Goal: Information Seeking & Learning: Check status

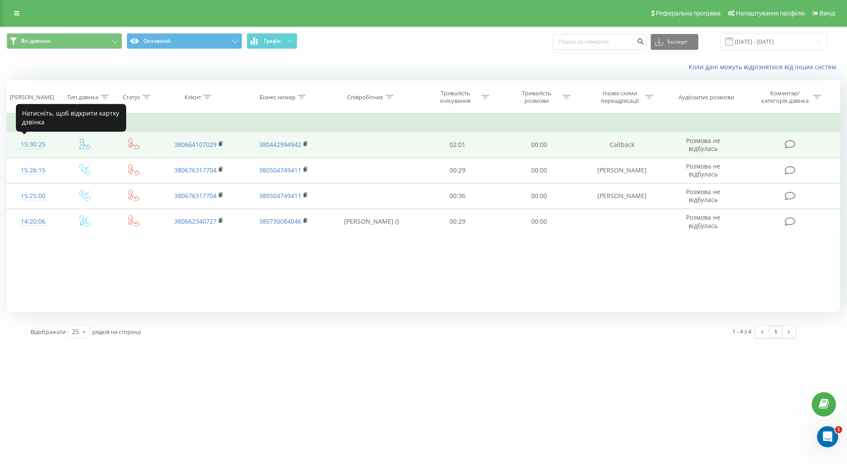
click at [37, 144] on div "15:30:25" at bounding box center [33, 144] width 34 height 17
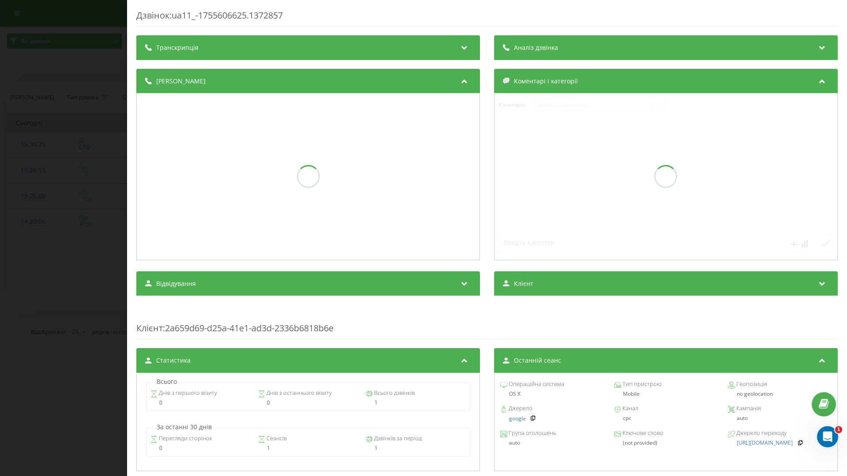
scroll to position [178, 0]
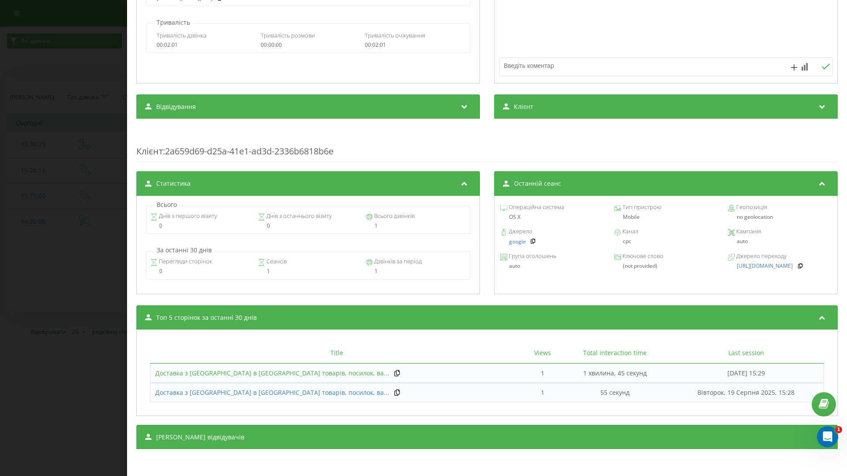
click at [264, 374] on span "Доставка з [GEOGRAPHIC_DATA] в [GEOGRAPHIC_DATA] товарів, посилок, ва..." at bounding box center [272, 373] width 234 height 8
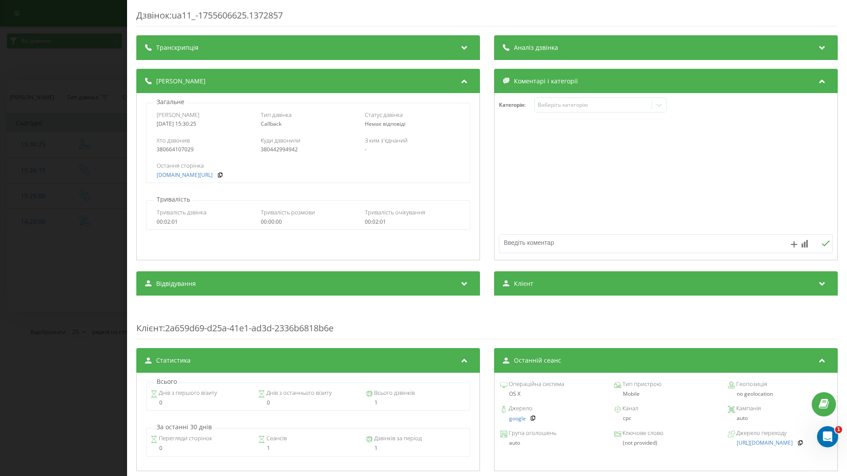
click at [123, 199] on div "Дзвінок : ua11_-1755606625.1372857 Транскрипція Для AI-аналізу майбутніх дзвінк…" at bounding box center [423, 238] width 847 height 476
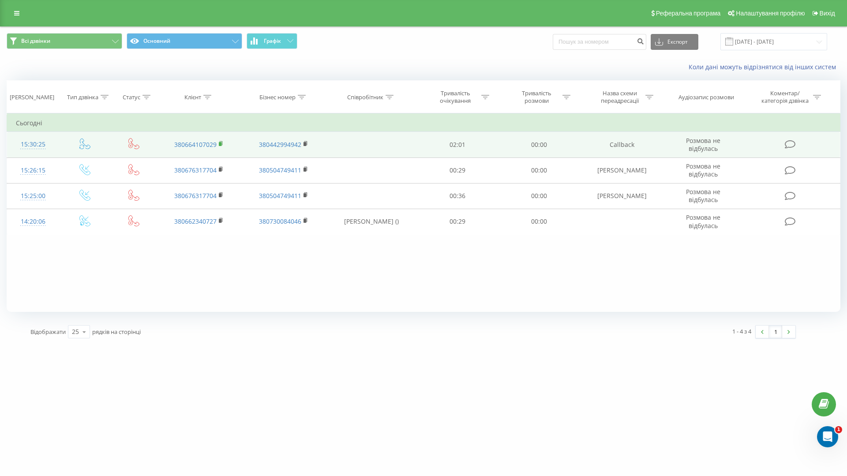
click at [219, 146] on icon at bounding box center [221, 144] width 5 height 6
click at [42, 143] on div "15:30:25" at bounding box center [33, 144] width 34 height 17
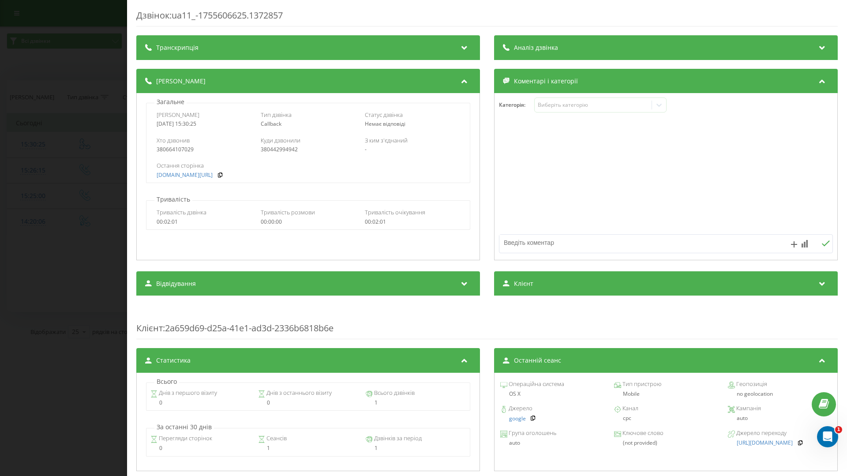
scroll to position [178, 0]
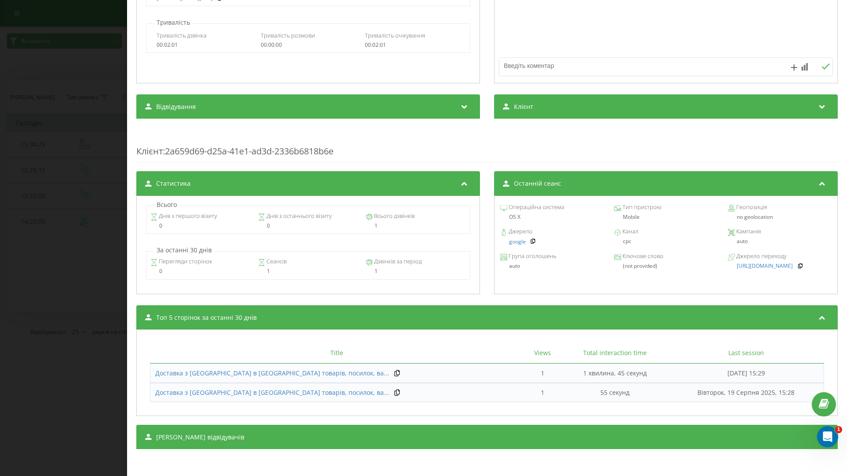
click at [54, 223] on div "Дзвінок : ua11_-1755606625.1372857 Транскрипція Для AI-аналізу майбутніх дзвінк…" at bounding box center [423, 238] width 847 height 476
